Goal: Task Accomplishment & Management: Manage account settings

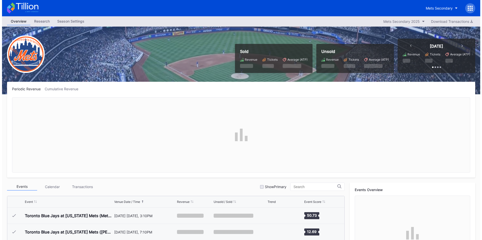
scroll to position [1159, 0]
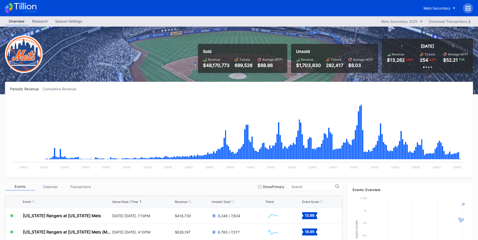
click at [467, 6] on icon at bounding box center [466, 6] width 1 height 1
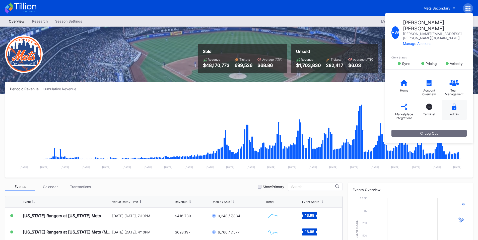
click at [455, 104] on icon at bounding box center [454, 107] width 5 height 6
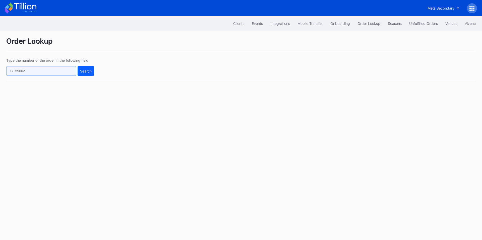
click at [69, 70] on input "text" at bounding box center [41, 71] width 70 height 10
paste input "JX992RSE32"
type input "JX992RSE32"
click at [83, 70] on div "Search" at bounding box center [86, 71] width 12 height 4
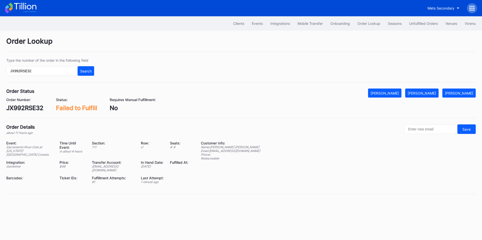
click at [24, 107] on div "JX992RSE32" at bounding box center [24, 107] width 37 height 7
copy div "JX992RSE32"
click at [393, 95] on div "Mark Cancelled" at bounding box center [385, 93] width 28 height 4
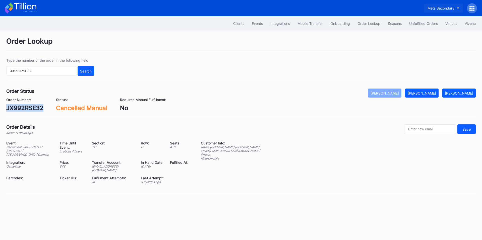
click at [439, 10] on div "Mets Secondary" at bounding box center [441, 8] width 27 height 4
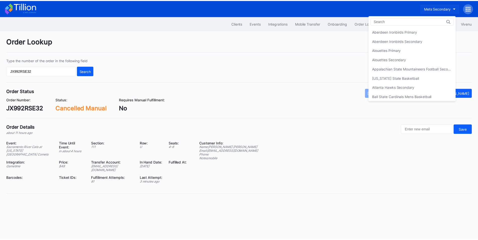
scroll to position [790, 0]
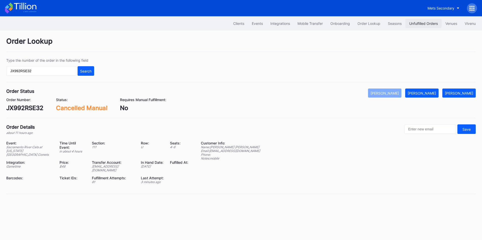
click at [421, 23] on div "Unfulfilled Orders" at bounding box center [423, 23] width 29 height 4
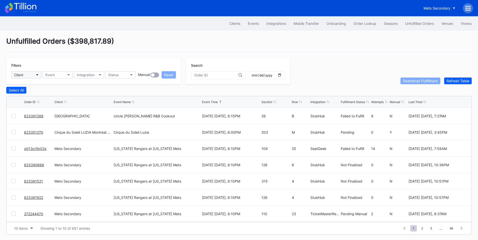
click at [32, 75] on button "Client" at bounding box center [26, 74] width 30 height 7
type input "mets"
click at [34, 99] on div "Mets Secondary" at bounding box center [28, 97] width 27 height 4
click at [127, 78] on button "Status" at bounding box center [120, 74] width 30 height 7
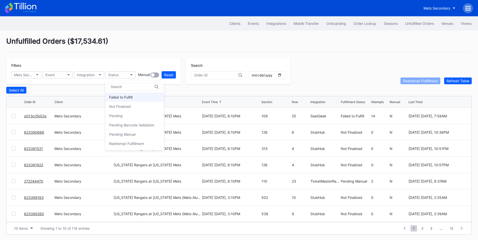
click at [130, 96] on div "Failed to Fulfill" at bounding box center [120, 97] width 23 height 4
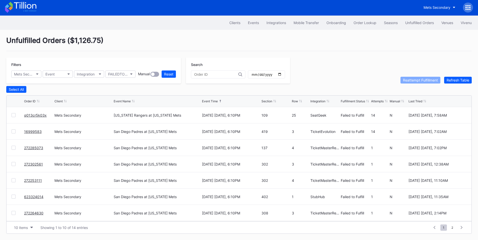
scroll to position [2, 0]
click at [380, 100] on div "Attempts" at bounding box center [377, 101] width 13 height 4
drag, startPoint x: 15, startPoint y: 114, endPoint x: 13, endPoint y: 129, distance: 14.9
click at [15, 114] on div at bounding box center [14, 115] width 4 height 4
click at [13, 132] on div at bounding box center [14, 132] width 4 height 4
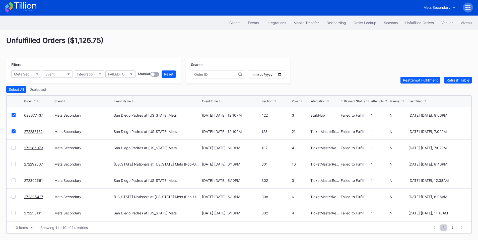
click at [12, 148] on div at bounding box center [14, 148] width 4 height 4
click at [13, 164] on div at bounding box center [14, 164] width 4 height 4
click at [14, 180] on div at bounding box center [14, 181] width 4 height 4
click at [14, 196] on div at bounding box center [14, 197] width 4 height 4
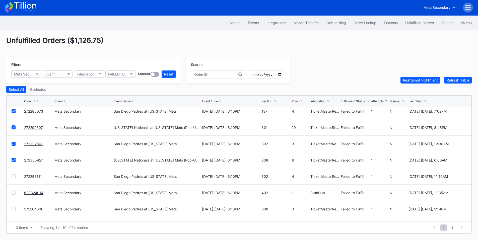
scroll to position [49, 0]
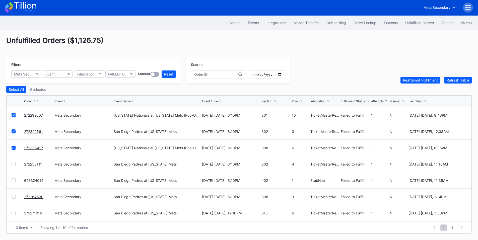
click at [12, 164] on div at bounding box center [14, 164] width 4 height 4
click at [14, 182] on div at bounding box center [14, 181] width 4 height 4
drag, startPoint x: 15, startPoint y: 198, endPoint x: 13, endPoint y: 206, distance: 8.0
click at [15, 198] on div at bounding box center [14, 197] width 4 height 4
click at [13, 212] on div at bounding box center [14, 213] width 4 height 4
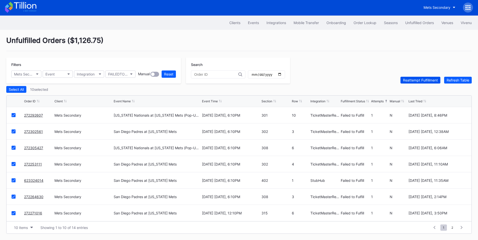
click at [432, 81] on div "Reattempt Fulfillment" at bounding box center [420, 80] width 35 height 4
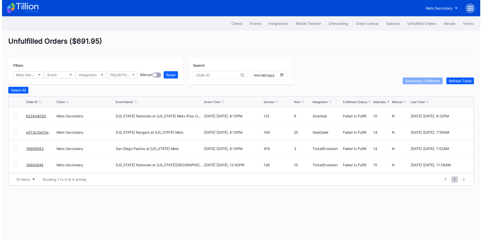
scroll to position [0, 0]
drag, startPoint x: 47, startPoint y: 118, endPoint x: 23, endPoint y: 120, distance: 24.2
click at [23, 120] on div "622434050 Mets Secondary Washington Nationals at New York Mets (Pop-Up Home Run…" at bounding box center [241, 116] width 469 height 16
copy div "622434050"
drag, startPoint x: 34, startPoint y: 116, endPoint x: 56, endPoint y: 106, distance: 24.1
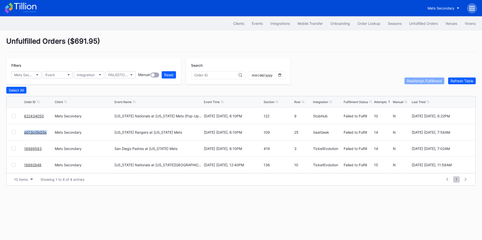
drag, startPoint x: 48, startPoint y: 135, endPoint x: 25, endPoint y: 135, distance: 23.4
click at [25, 135] on div "q013cr5k03x" at bounding box center [38, 132] width 29 height 16
copy link "q013cr5k03x"
drag, startPoint x: 43, startPoint y: 153, endPoint x: 20, endPoint y: 152, distance: 22.4
click at [20, 152] on div "16999583 Mets Secondary San Diego Padres at New York Mets September 16 Tuesday,…" at bounding box center [241, 149] width 469 height 16
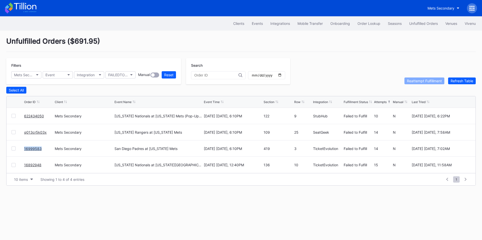
copy div "16999583"
drag, startPoint x: 47, startPoint y: 135, endPoint x: 23, endPoint y: 138, distance: 23.7
click at [23, 138] on div "q013cr5k03x Mets Secondary Texas Rangers at New York Mets September 12 Friday, …" at bounding box center [241, 132] width 469 height 16
copy link "q013cr5k03x"
drag, startPoint x: 44, startPoint y: 167, endPoint x: 17, endPoint y: 166, distance: 27.4
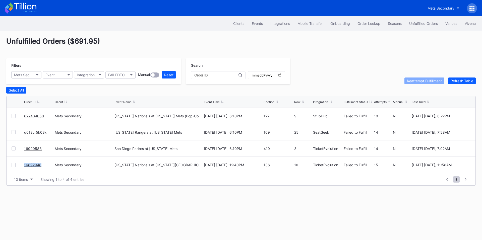
click at [17, 166] on div "16892948 Mets Secondary Washington Nationals at New York Mets September 21 Sund…" at bounding box center [241, 165] width 469 height 16
copy div "16892948"
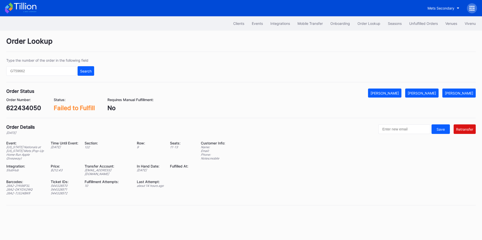
click at [30, 109] on div "622434050" at bounding box center [23, 107] width 35 height 7
copy div "622434050"
click at [102, 169] on div "[EMAIL_ADDRESS][DOMAIN_NAME]" at bounding box center [108, 172] width 46 height 8
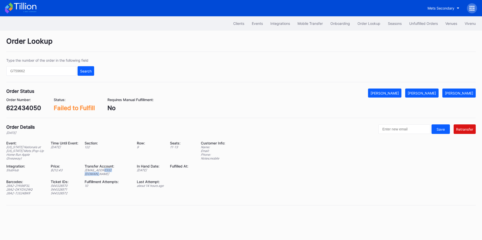
click at [102, 169] on div "[EMAIL_ADDRESS][DOMAIN_NAME]" at bounding box center [108, 172] width 46 height 8
copy div "[EMAIL_ADDRESS][DOMAIN_NAME]"
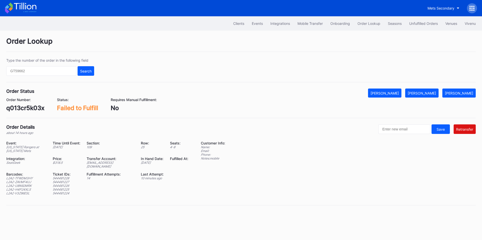
click at [111, 163] on div "ed-8179020@eventdynamic.com" at bounding box center [111, 165] width 48 height 8
copy div "ed-8179020@eventdynamic.com"
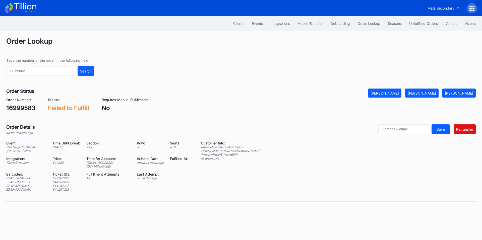
click at [23, 107] on div "16999583" at bounding box center [20, 107] width 29 height 7
copy div "16999583"
click at [28, 177] on div "Z2A2-76474BKR" at bounding box center [26, 179] width 40 height 4
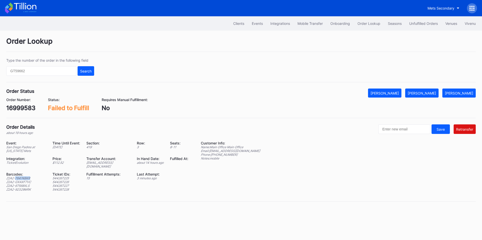
click at [28, 177] on div "Z2A2-76474BKR" at bounding box center [26, 179] width 40 height 4
copy div "Z2A2-76474BKR"
click at [26, 180] on div "Z2A2-GXAXF7VC" at bounding box center [26, 182] width 40 height 4
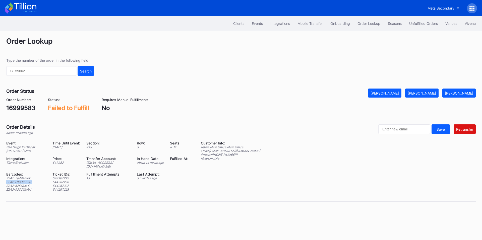
click at [26, 180] on div "Z2A2-GXAXF7VC" at bounding box center [26, 182] width 40 height 4
copy div "Z2A2-GXAXF7VC"
click at [17, 184] on div "Z2A2-67568XLS" at bounding box center [26, 186] width 40 height 4
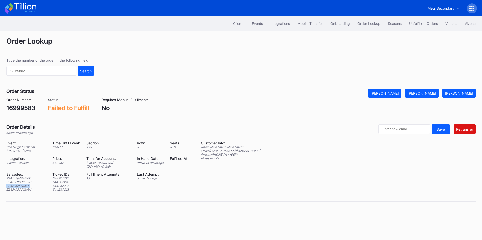
copy div "Z2A2-67568XLS"
click at [25, 188] on div "Z2A2-92329MRK" at bounding box center [26, 190] width 40 height 4
copy div "Z2A2-92329MRK"
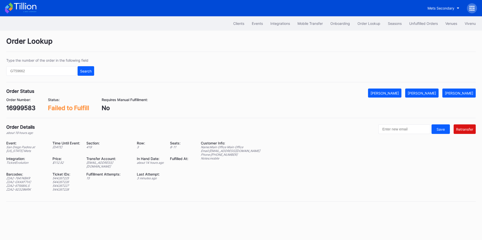
click at [106, 161] on div "ed-8158668@eventdynamic.com" at bounding box center [108, 165] width 44 height 8
copy div "ed-8158668@eventdynamic.com"
click at [429, 93] on div "[PERSON_NAME]" at bounding box center [422, 93] width 28 height 4
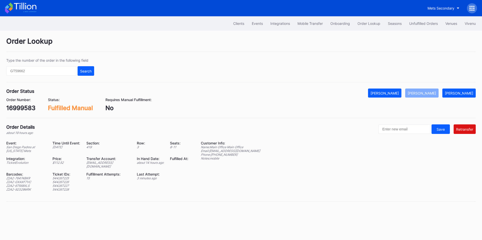
click at [21, 110] on div "16999583" at bounding box center [20, 107] width 29 height 7
copy div "16999583"
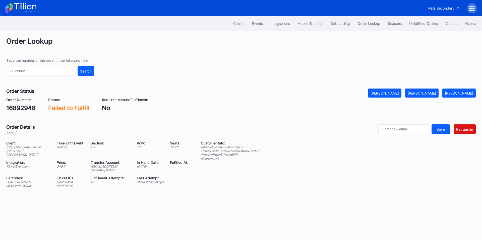
click at [24, 106] on div "16892948" at bounding box center [20, 107] width 29 height 7
copy div "16892948"
click at [23, 180] on div "96A2-VNE63GLS" at bounding box center [28, 182] width 44 height 4
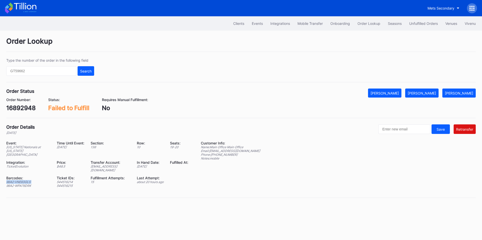
click at [23, 180] on div "96A2-VNE63GLS" at bounding box center [28, 182] width 44 height 4
copy div "96A2-VNE63GLS"
click at [24, 184] on div "96A2-WPA76DRK" at bounding box center [28, 186] width 44 height 4
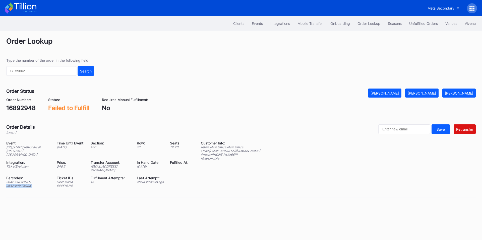
copy div "96A2-WPA76DRK"
click at [114, 165] on div "ed-8179918@eventdynamic.com" at bounding box center [111, 169] width 40 height 8
copy div "ed-8179918@eventdynamic.com"
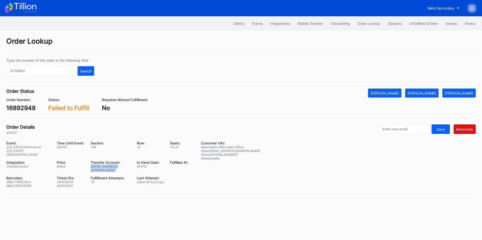
copy div "ed-8179918@eventdynamic.com"
click at [48, 72] on input "text" at bounding box center [41, 71] width 70 height 10
paste input "9m2ycm19p5l"
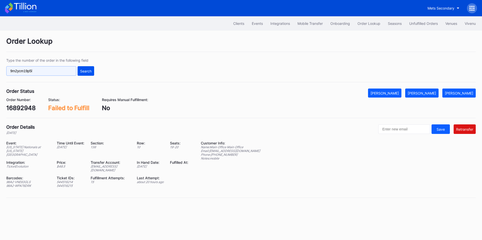
type input "9m2ycm19p5l"
click at [92, 74] on button "Search" at bounding box center [86, 71] width 17 height 10
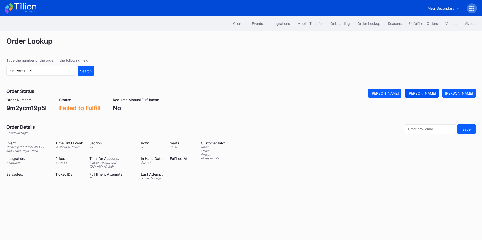
drag, startPoint x: 432, startPoint y: 94, endPoint x: 424, endPoint y: 91, distance: 8.8
click at [432, 94] on div "[PERSON_NAME]" at bounding box center [422, 93] width 28 height 4
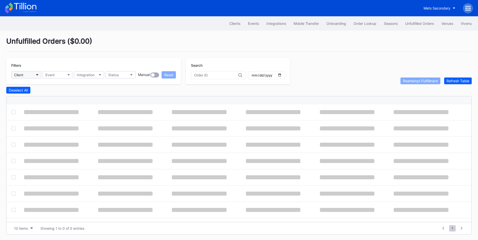
click at [37, 76] on button "Client" at bounding box center [26, 74] width 30 height 7
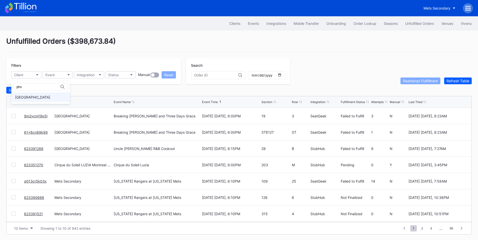
type input "pru"
click at [47, 97] on div "[GEOGRAPHIC_DATA]" at bounding box center [32, 97] width 35 height 4
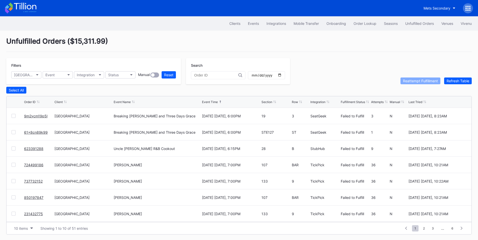
scroll to position [49, 0]
click at [424, 230] on span "2" at bounding box center [424, 228] width 7 height 6
click at [426, 230] on span "3" at bounding box center [424, 228] width 7 height 6
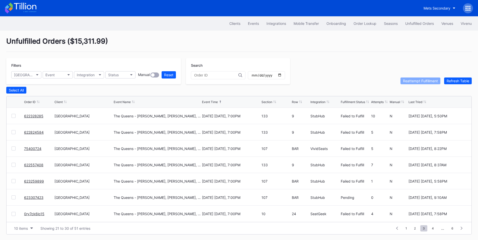
scroll to position [0, 0]
click at [407, 230] on span "1" at bounding box center [406, 228] width 7 height 6
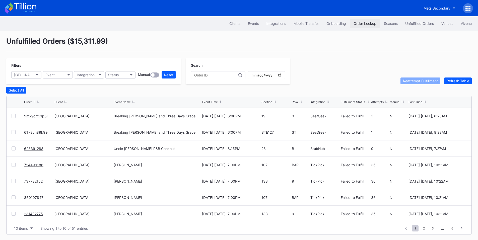
click at [362, 23] on div "Order Lookup" at bounding box center [365, 23] width 23 height 4
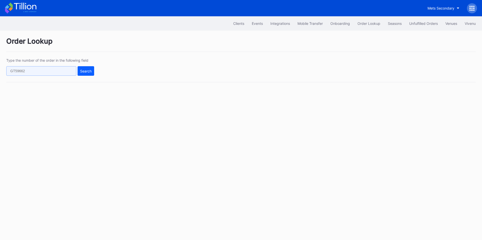
click at [39, 71] on input "text" at bounding box center [41, 71] width 70 height 10
paste input "756qs272rgn"
click at [85, 71] on div "Search" at bounding box center [86, 71] width 12 height 4
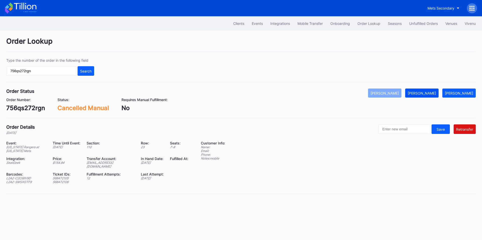
click at [436, 93] on div "[PERSON_NAME]" at bounding box center [422, 93] width 28 height 4
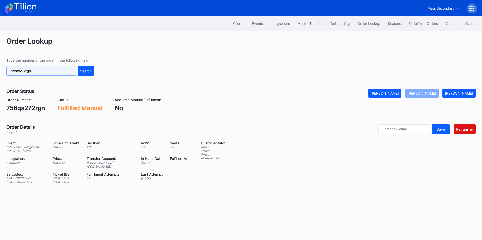
click at [58, 71] on input "756qs272rgn" at bounding box center [41, 71] width 70 height 10
paste input "623278298"
click at [93, 71] on button "Search" at bounding box center [86, 71] width 17 height 10
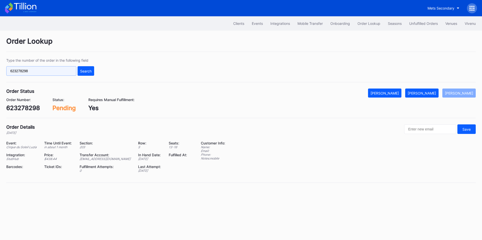
click at [48, 72] on input "623278298" at bounding box center [41, 71] width 70 height 10
paste input "n360tqpdppp"
click at [82, 74] on button "Search" at bounding box center [86, 71] width 17 height 10
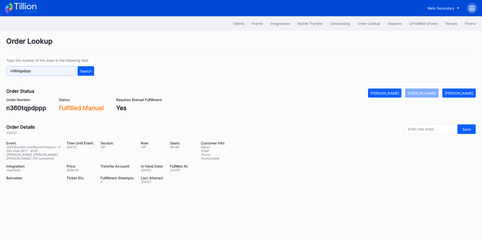
click at [56, 73] on input "n360tqpdppp" at bounding box center [41, 71] width 70 height 10
paste input "623390666"
click at [85, 72] on div "Search" at bounding box center [86, 71] width 12 height 4
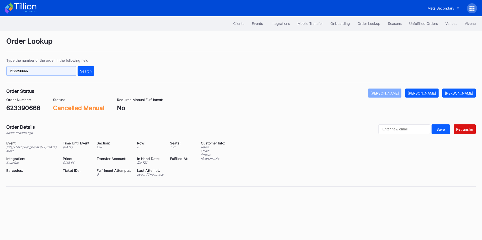
click at [47, 71] on input "623390666" at bounding box center [41, 71] width 70 height 10
paste input "1922"
click at [86, 75] on button "Search" at bounding box center [86, 71] width 17 height 10
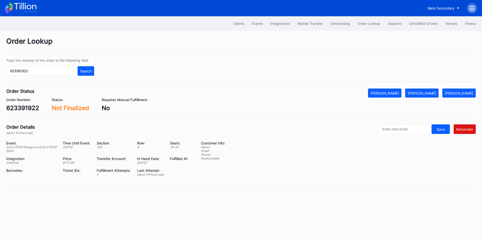
drag, startPoint x: 391, startPoint y: 94, endPoint x: 481, endPoint y: 91, distance: 89.2
click at [391, 94] on div "[PERSON_NAME]" at bounding box center [385, 93] width 28 height 4
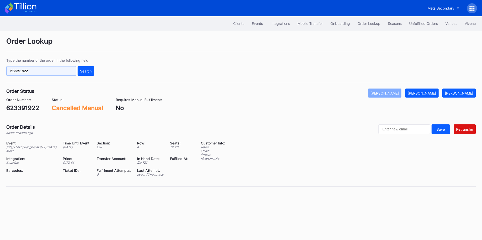
click at [53, 74] on input "623391922" at bounding box center [41, 71] width 70 height 10
paste input "3215s8rg8w"
click at [88, 73] on div "Search" at bounding box center [86, 71] width 12 height 4
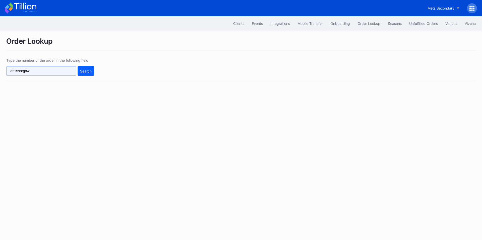
click at [46, 70] on input "3215s8rg8w" at bounding box center [41, 71] width 70 height 10
paste input "g"
click at [83, 70] on div "Search" at bounding box center [86, 71] width 12 height 4
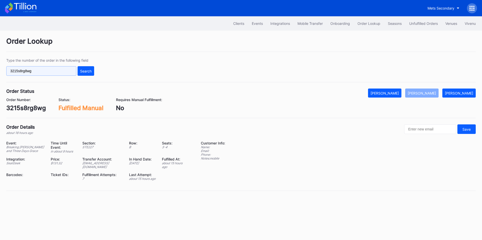
click at [46, 71] on input "3215s8rg8wg" at bounding box center [41, 71] width 70 height 10
paste input "623391521"
click at [82, 70] on div "Search" at bounding box center [86, 71] width 12 height 4
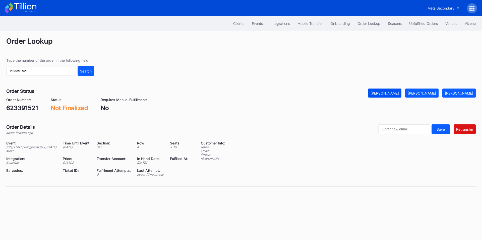
click at [399, 93] on div "[PERSON_NAME]" at bounding box center [385, 93] width 28 height 4
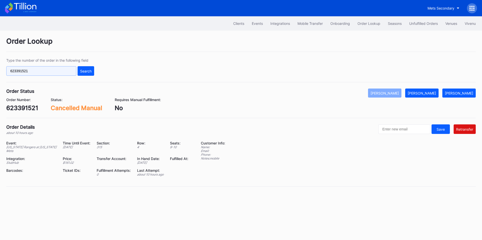
click at [43, 68] on input "623391521" at bounding box center [41, 71] width 70 height 10
paste input "517228314"
type input "517228314"
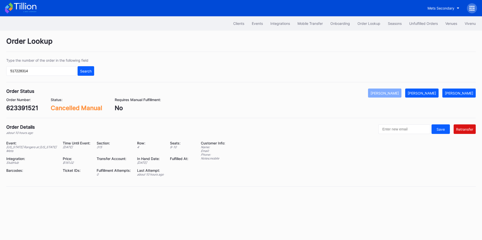
click at [94, 69] on div "Type the number of the order in the following field 517228314 Search" at bounding box center [241, 70] width 470 height 24
click at [93, 74] on button "Search" at bounding box center [86, 71] width 17 height 10
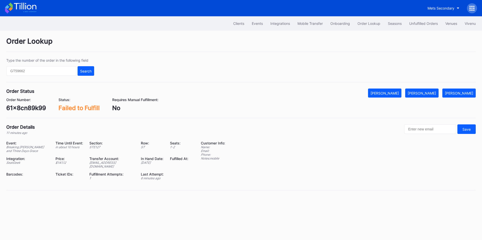
click at [26, 109] on div "61x8cn89k99" at bounding box center [26, 107] width 40 height 7
copy div "61x8cn89k99"
click at [434, 93] on div "[PERSON_NAME]" at bounding box center [422, 93] width 28 height 4
click at [24, 108] on div "623391288" at bounding box center [22, 107] width 33 height 7
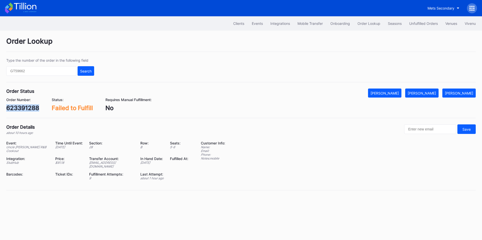
click at [24, 108] on div "623391288" at bounding box center [22, 107] width 33 height 7
copy div "623391288"
click at [429, 95] on div "[PERSON_NAME]" at bounding box center [422, 93] width 28 height 4
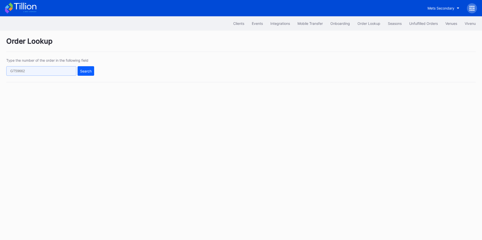
click at [49, 72] on input "text" at bounding box center [41, 71] width 70 height 10
paste input "237545323"
click at [86, 69] on button "Search" at bounding box center [86, 71] width 17 height 10
click at [44, 76] on input "237545323" at bounding box center [41, 71] width 70 height 10
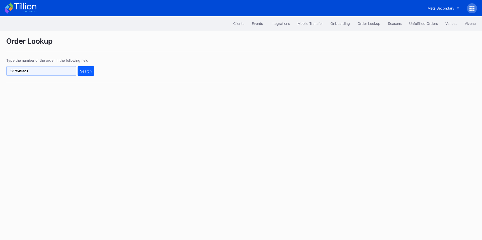
click at [44, 76] on input "237545323" at bounding box center [41, 71] width 70 height 10
paste input "43660454"
click at [88, 70] on div "Search" at bounding box center [86, 71] width 12 height 4
click at [55, 70] on input "243660454" at bounding box center [41, 71] width 70 height 10
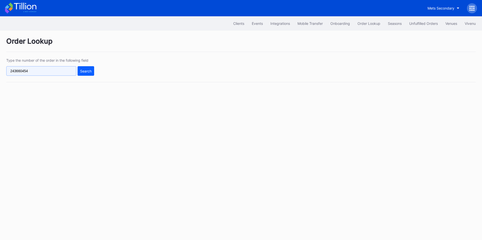
click at [55, 70] on input "243660454" at bounding box center [41, 71] width 70 height 10
paste input "623399183"
click at [80, 70] on button "Search" at bounding box center [86, 71] width 17 height 10
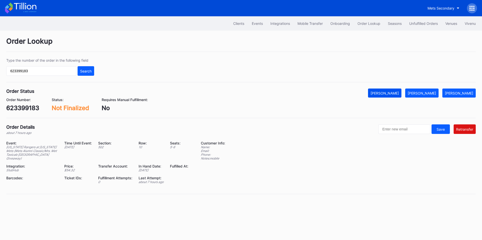
click at [394, 91] on button "[PERSON_NAME]" at bounding box center [384, 93] width 33 height 9
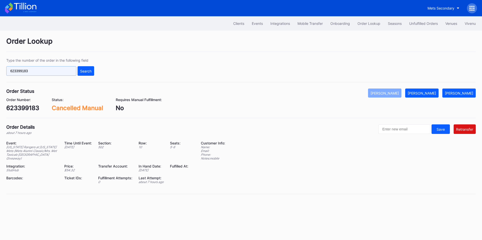
click at [52, 72] on input "623399183" at bounding box center [41, 71] width 70 height 10
paste input "260"
click at [92, 70] on button "Search" at bounding box center [86, 71] width 17 height 10
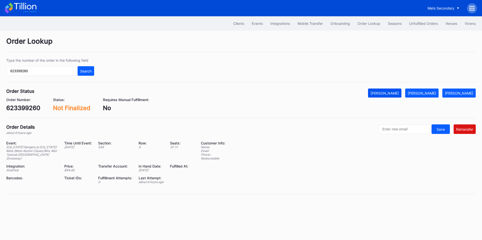
click at [400, 90] on button "[PERSON_NAME]" at bounding box center [384, 93] width 33 height 9
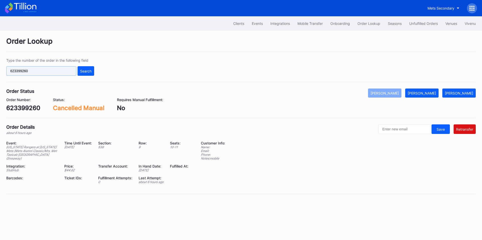
click at [45, 70] on input "623399260" at bounding box center [41, 71] width 70 height 10
paste input "461"
click at [81, 69] on div "Search" at bounding box center [86, 71] width 12 height 4
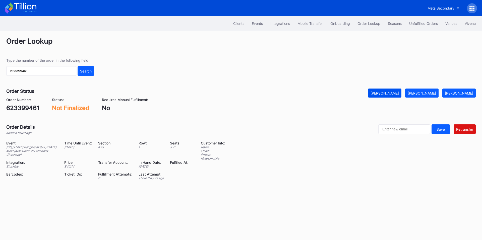
click at [390, 90] on button "[PERSON_NAME]" at bounding box center [384, 93] width 33 height 9
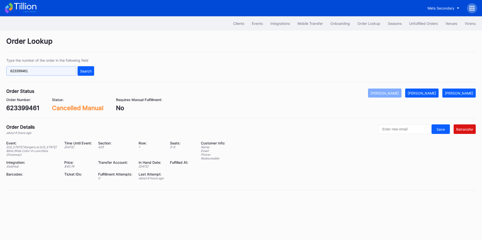
click at [44, 74] on input "623399461" at bounding box center [41, 71] width 70 height 10
paste input "392"
click at [80, 71] on div "Search" at bounding box center [86, 71] width 12 height 4
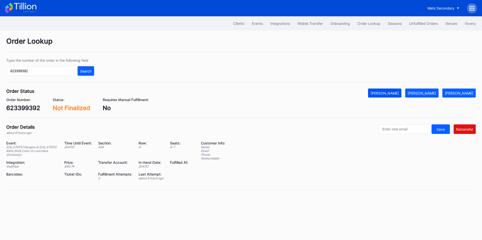
click at [395, 92] on div "[PERSON_NAME]" at bounding box center [385, 93] width 28 height 4
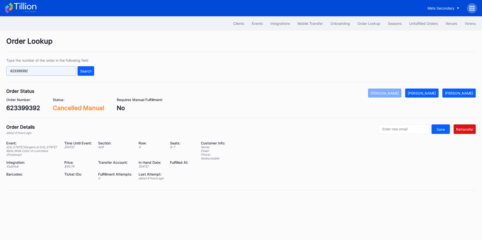
click at [58, 71] on input "623399392" at bounding box center [41, 71] width 70 height 10
paste input "15540"
type input "623315540"
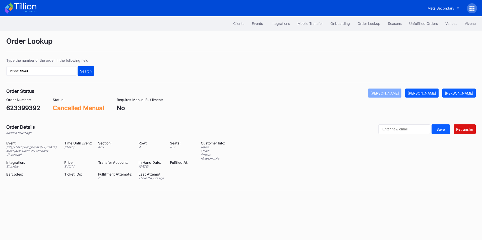
click at [89, 71] on div "Search" at bounding box center [86, 71] width 12 height 4
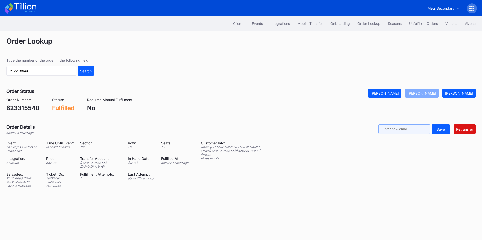
click at [396, 126] on input "text" at bounding box center [404, 130] width 52 height 10
paste input "[EMAIL_ADDRESS][DOMAIN_NAME]"
type input "[EMAIL_ADDRESS][DOMAIN_NAME]"
click at [469, 127] on button "Retransfer" at bounding box center [465, 130] width 22 height 10
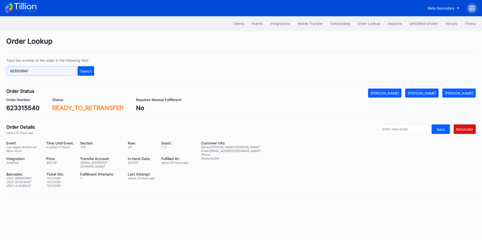
click at [51, 74] on input "623315540" at bounding box center [41, 71] width 70 height 10
paste input "19846027"
click at [85, 69] on div "Search" at bounding box center [86, 71] width 12 height 4
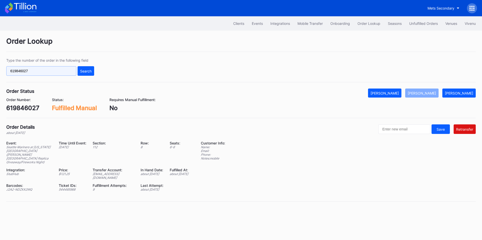
click at [37, 72] on input "619846027" at bounding box center [41, 71] width 70 height 10
paste input "4T671AZXHY"
click at [83, 71] on div "Search" at bounding box center [86, 71] width 12 height 4
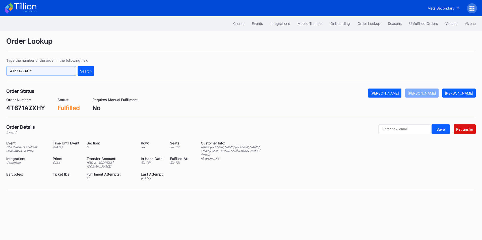
click at [52, 72] on input "4T671AZXHY" at bounding box center [41, 71] width 70 height 10
drag, startPoint x: 247, startPoint y: 151, endPoint x: 211, endPoint y: 152, distance: 35.9
click at [211, 152] on div "Event: UNLV Rebels at [GEOGRAPHIC_DATA] RedHawks Football Time Until Event: [DA…" at bounding box center [241, 162] width 470 height 43
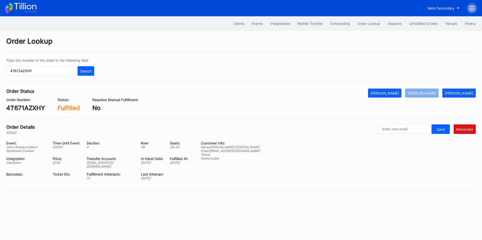
click at [254, 148] on div "Event: UNLV Rebels at [GEOGRAPHIC_DATA] RedHawks Football Time Until Event: [DA…" at bounding box center [241, 162] width 470 height 43
drag, startPoint x: 248, startPoint y: 151, endPoint x: 199, endPoint y: 143, distance: 49.3
click at [199, 143] on div "Event: UNLV Rebels at [GEOGRAPHIC_DATA] RedHawks Football Time Until Event: [DA…" at bounding box center [241, 162] width 470 height 43
copy div "Customer Info: Name: [PERSON_NAME] Email: [EMAIL_ADDRESS][DOMAIN_NAME]"
click at [40, 75] on input "4T671AZXHY" at bounding box center [41, 71] width 70 height 10
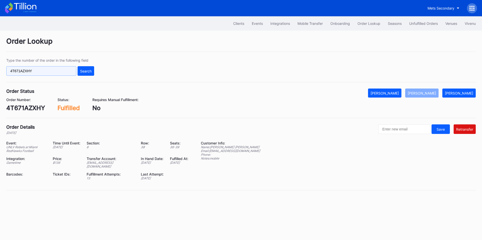
click at [40, 75] on input "4T671AZXHY" at bounding box center [41, 71] width 70 height 10
paste input "621041755"
click at [82, 74] on button "Search" at bounding box center [86, 71] width 17 height 10
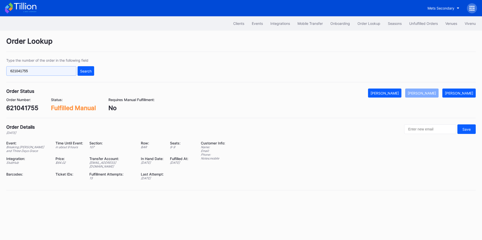
click at [38, 69] on input "621041755" at bounding box center [41, 71] width 70 height 10
click at [46, 70] on input "621041755" at bounding box center [41, 71] width 70 height 10
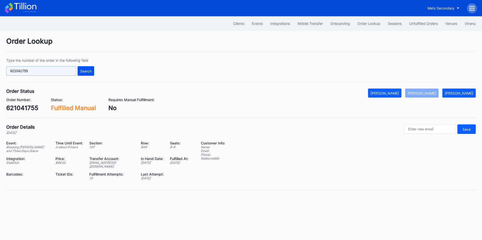
paste input "4T671AZXHY"
type input "4T671AZXHY"
drag, startPoint x: 82, startPoint y: 74, endPoint x: 172, endPoint y: 1, distance: 116.0
click at [83, 73] on button "Search" at bounding box center [86, 71] width 17 height 10
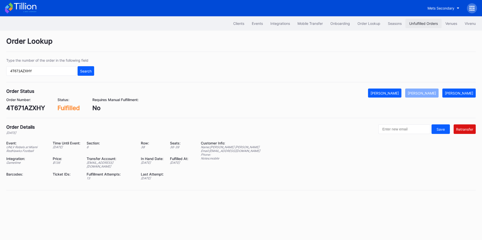
click at [420, 23] on div "Unfulfilled Orders" at bounding box center [423, 23] width 29 height 4
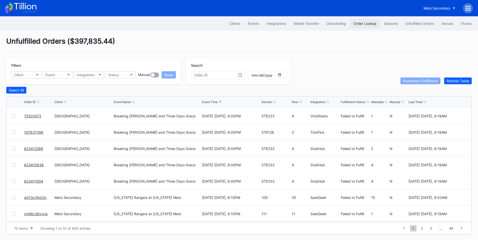
click at [364, 27] on button "Order Lookup" at bounding box center [365, 23] width 30 height 9
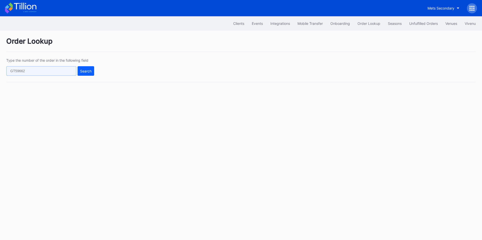
click at [51, 71] on input "text" at bounding box center [41, 71] width 70 height 10
paste input "4T671AZXHY"
click at [81, 73] on div "Search" at bounding box center [86, 71] width 12 height 4
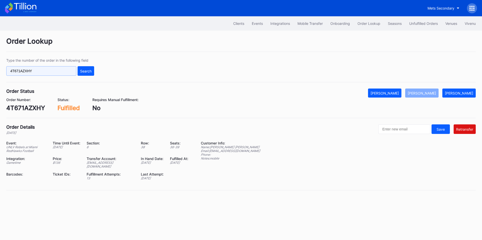
click at [53, 71] on input "4T671AZXHY" at bounding box center [41, 71] width 70 height 10
paste input "k69xa6wqrqw"
click at [86, 74] on button "Search" at bounding box center [86, 71] width 17 height 10
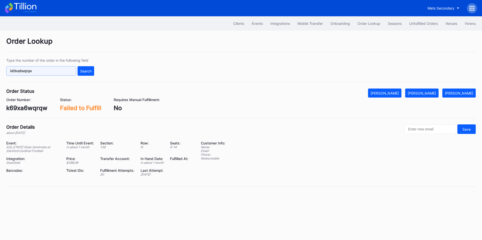
click at [62, 70] on input "k69xa6wqrqw" at bounding box center [41, 71] width 70 height 10
paste input "622982611"
type input "622982611"
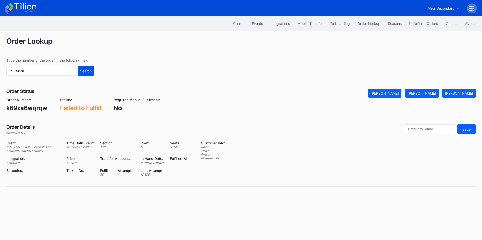
click at [82, 71] on div "Search" at bounding box center [86, 71] width 12 height 4
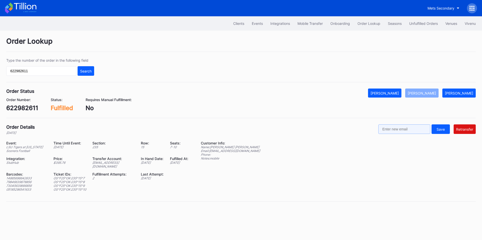
click at [403, 128] on input "text" at bounding box center [404, 130] width 52 height 10
paste input "[EMAIL_ADDRESS][DOMAIN_NAME]"
type input "[EMAIL_ADDRESS][DOMAIN_NAME]"
click at [465, 128] on div "Retransfer" at bounding box center [464, 129] width 17 height 4
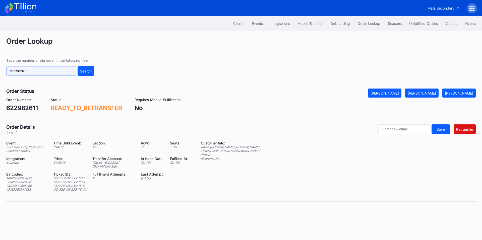
click at [58, 71] on input "622982611" at bounding box center [41, 71] width 70 height 10
paste input "3278298"
click at [89, 76] on div "Type the number of the order in the following field 623278298 Search" at bounding box center [241, 70] width 470 height 24
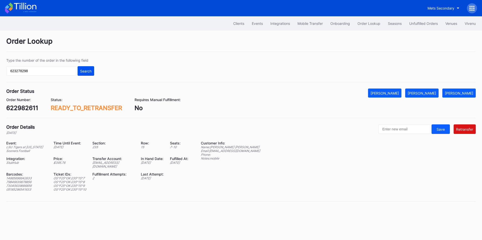
click at [90, 72] on div "Search" at bounding box center [86, 71] width 12 height 4
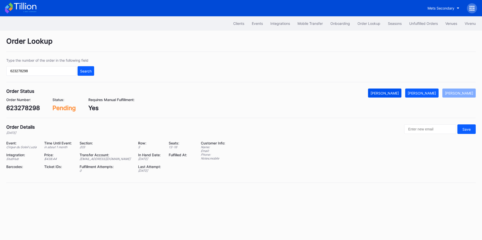
click at [395, 93] on div "[PERSON_NAME]" at bounding box center [385, 93] width 28 height 4
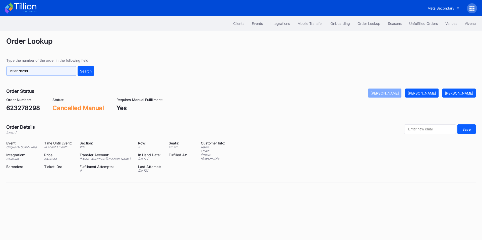
click at [46, 71] on input "623278298" at bounding box center [41, 71] width 70 height 10
paste input "315540"
type input "623315540"
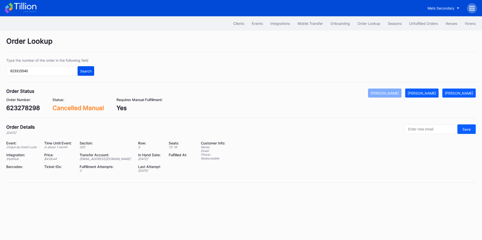
click at [82, 71] on div "Search" at bounding box center [86, 71] width 12 height 4
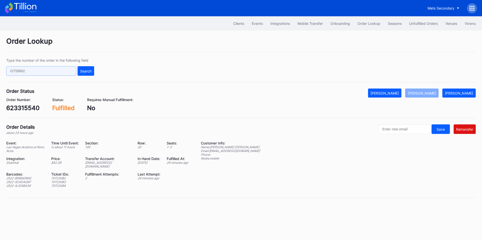
click at [45, 71] on input "text" at bounding box center [41, 71] width 70 height 10
paste input "622982611"
click at [84, 71] on div "Search" at bounding box center [86, 71] width 12 height 4
click at [42, 71] on input "622982611" at bounding box center [41, 71] width 70 height 10
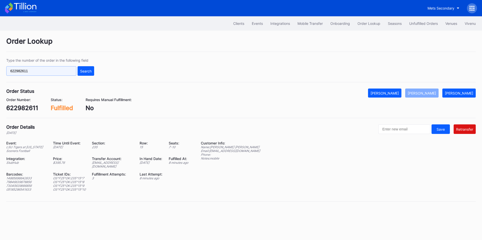
click at [42, 71] on input "622982611" at bounding box center [41, 71] width 70 height 10
paste input "3278298"
type input "623278298"
click at [90, 68] on button "Search" at bounding box center [86, 71] width 17 height 10
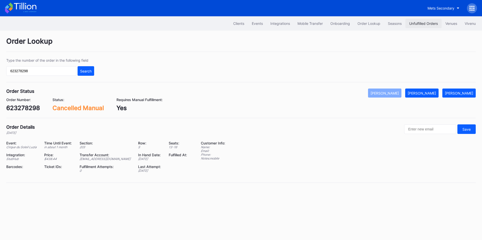
click at [423, 21] on button "Unfulfilled Orders" at bounding box center [424, 23] width 36 height 9
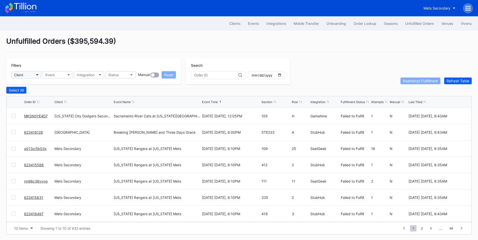
click at [36, 74] on button "Client" at bounding box center [26, 74] width 30 height 7
type input "pru"
click at [47, 98] on div "[GEOGRAPHIC_DATA]" at bounding box center [32, 97] width 35 height 4
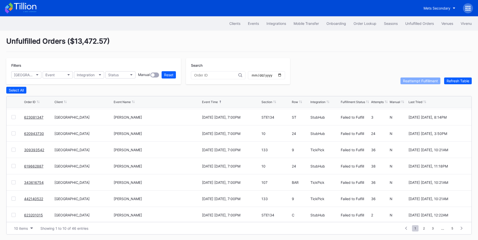
scroll to position [49, 0]
click at [282, 76] on input "date" at bounding box center [266, 75] width 31 height 5
type input "2025-09-19"
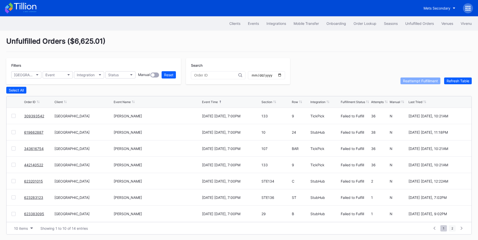
click at [453, 228] on span "2" at bounding box center [452, 228] width 7 height 6
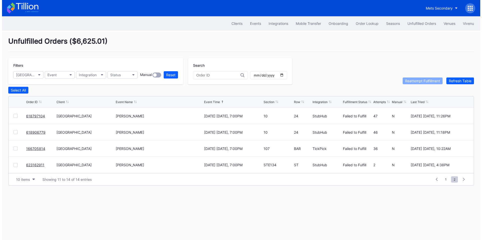
scroll to position [0, 0]
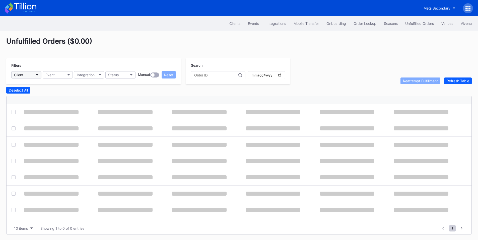
click at [36, 77] on button "Client" at bounding box center [26, 74] width 30 height 7
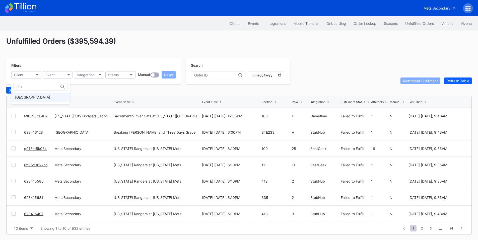
type input "pru"
click at [36, 98] on div "[GEOGRAPHIC_DATA]" at bounding box center [32, 97] width 35 height 4
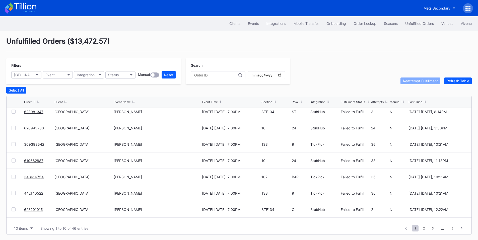
scroll to position [49, 0]
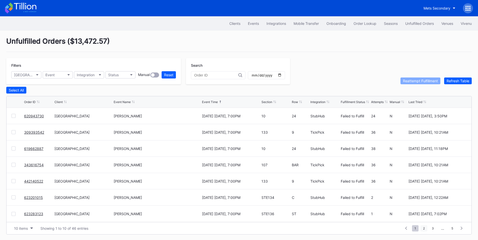
click at [423, 228] on span "2" at bounding box center [424, 228] width 7 height 6
click at [418, 232] on span "1" at bounding box center [415, 228] width 7 height 6
click at [367, 23] on div "Order Lookup" at bounding box center [365, 23] width 23 height 4
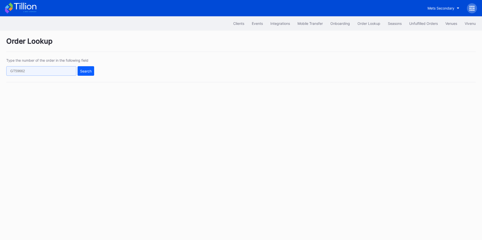
drag, startPoint x: 59, startPoint y: 71, endPoint x: 67, endPoint y: 72, distance: 8.4
click at [59, 71] on input "text" at bounding box center [41, 71] width 70 height 10
paste input "MKSN0YE4D7"
type input "MKSN0YE4D7"
click at [85, 73] on button "Search" at bounding box center [86, 71] width 17 height 10
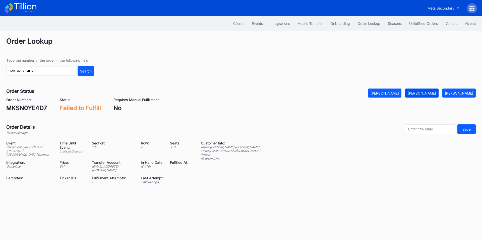
click at [433, 96] on button "Mark Fulfilled" at bounding box center [421, 93] width 33 height 9
click at [421, 22] on div "Unfulfilled Orders" at bounding box center [423, 23] width 29 height 4
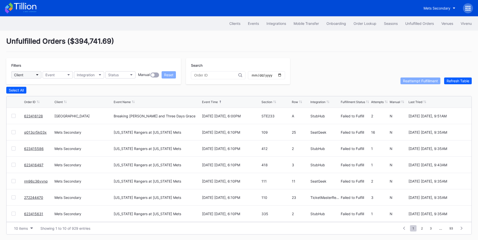
click at [32, 75] on button "Client" at bounding box center [26, 74] width 30 height 7
type input "pru"
click at [33, 100] on div "[GEOGRAPHIC_DATA]" at bounding box center [40, 97] width 59 height 9
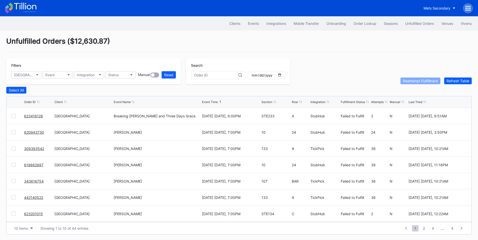
scroll to position [49, 0]
click at [423, 229] on span "2" at bounding box center [424, 228] width 7 height 6
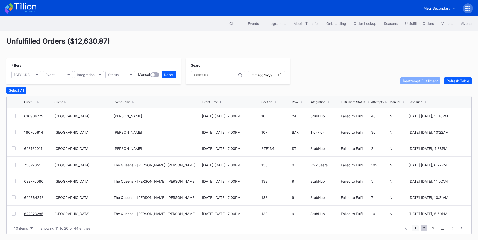
click at [414, 228] on span "1" at bounding box center [415, 228] width 7 height 6
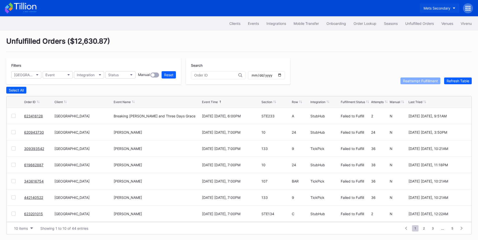
click at [438, 9] on div "Mets Secondary" at bounding box center [437, 8] width 27 height 4
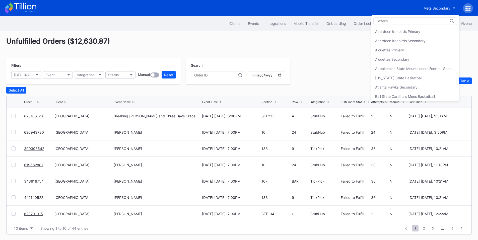
scroll to position [790, 0]
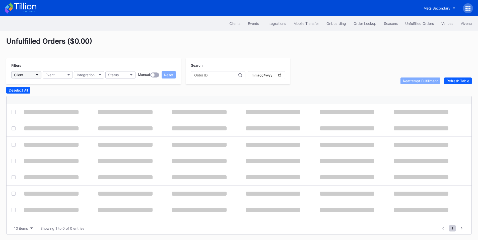
click at [34, 74] on button "Client" at bounding box center [26, 74] width 30 height 7
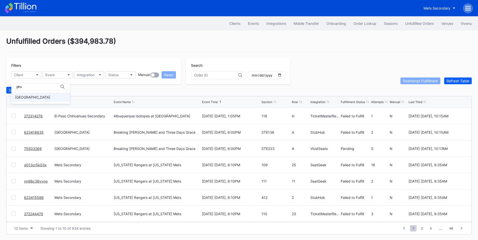
type input "pru"
click at [46, 99] on div "[GEOGRAPHIC_DATA]" at bounding box center [32, 97] width 35 height 4
click at [37, 76] on button "Client" at bounding box center [26, 74] width 30 height 7
type input "pru"
click at [40, 95] on div "[GEOGRAPHIC_DATA]" at bounding box center [32, 97] width 35 height 4
